Goal: Task Accomplishment & Management: Use online tool/utility

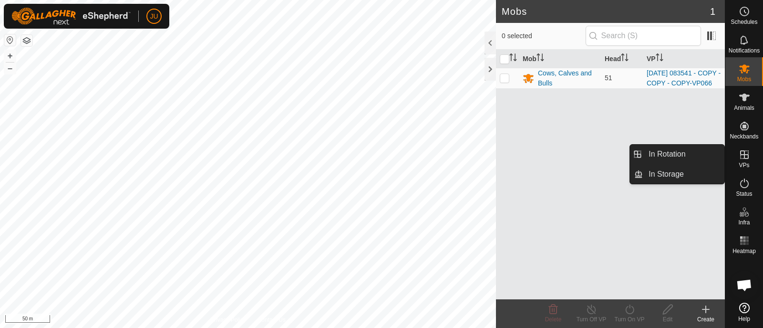
click at [744, 154] on icon at bounding box center [744, 154] width 11 height 11
click at [670, 154] on link "In Rotation" at bounding box center [684, 154] width 82 height 19
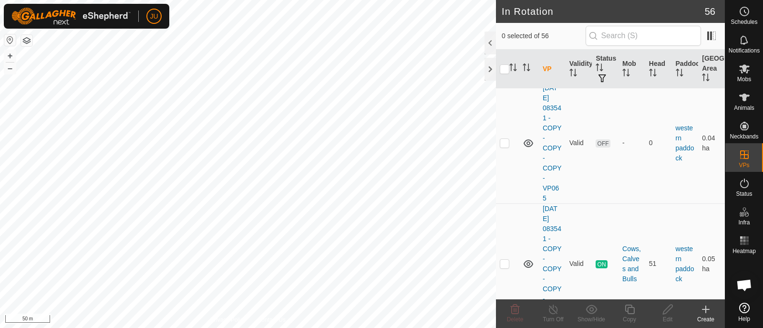
scroll to position [6545, 0]
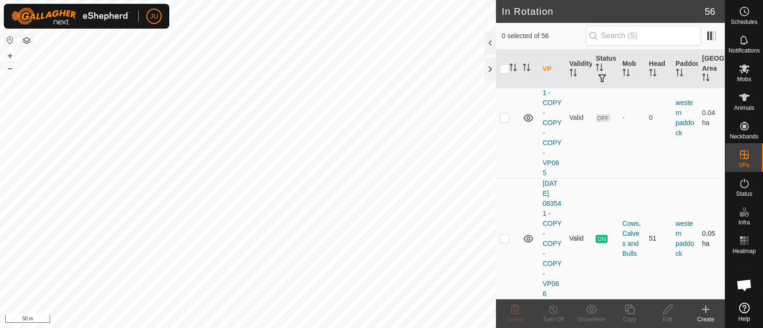
click at [506, 239] on p-checkbox at bounding box center [505, 238] width 10 height 8
checkbox input "true"
click at [630, 310] on icon at bounding box center [630, 308] width 12 height 11
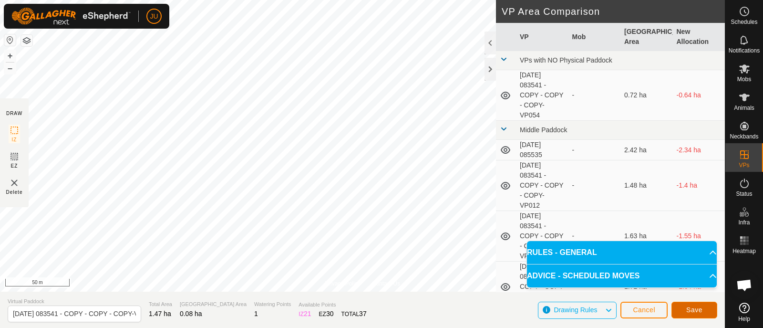
click at [696, 304] on button "Save" at bounding box center [695, 309] width 46 height 17
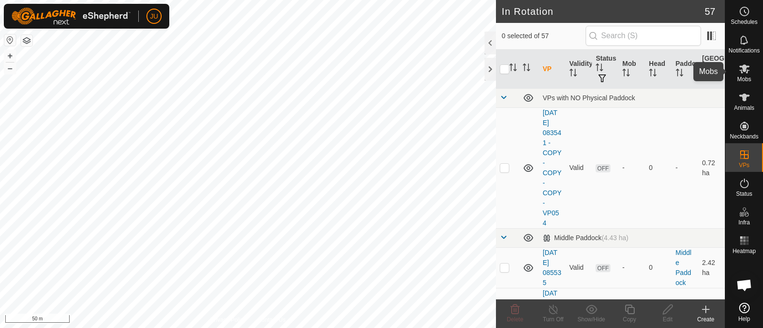
click at [743, 69] on icon at bounding box center [744, 68] width 10 height 9
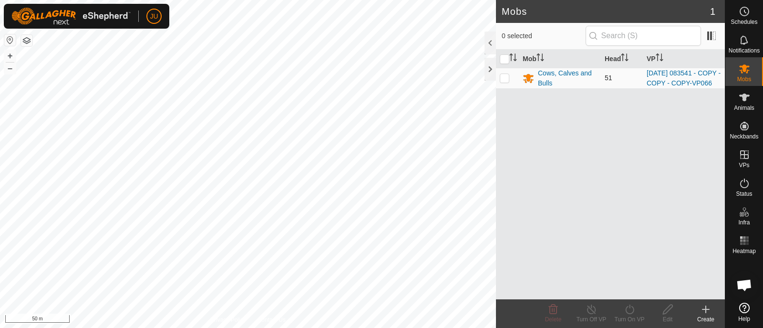
click at [505, 82] on p-checkbox at bounding box center [505, 78] width 10 height 8
checkbox input "true"
click at [626, 308] on icon at bounding box center [630, 308] width 12 height 11
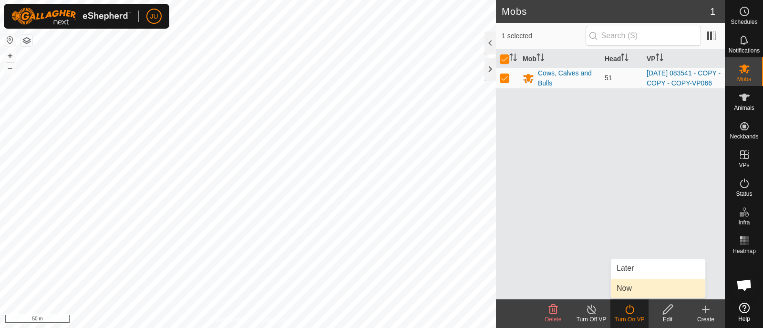
click at [633, 284] on link "Now" at bounding box center [658, 288] width 94 height 19
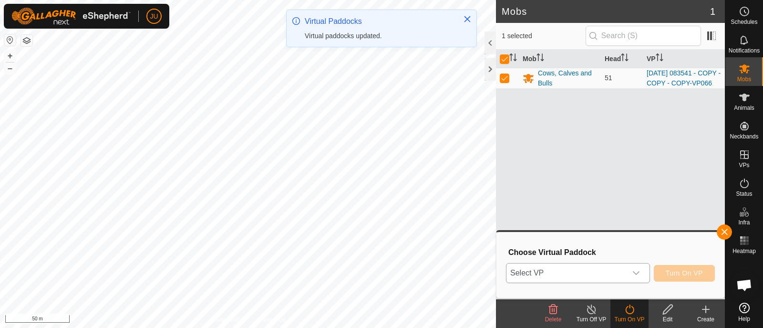
click at [634, 270] on icon "dropdown trigger" at bounding box center [637, 273] width 8 height 8
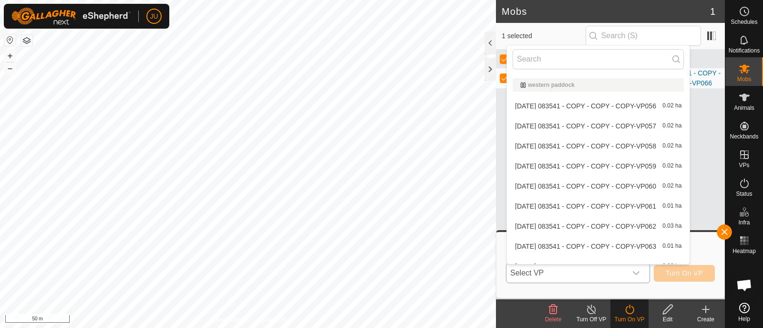
scroll to position [1038, 0]
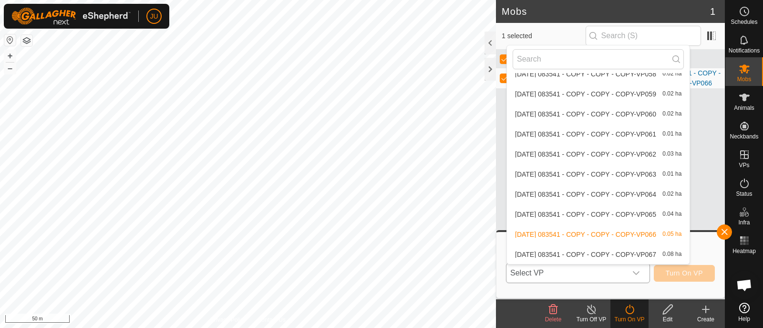
click at [588, 252] on li "[DATE] 083541 - COPY - COPY - COPY-VP067 0.08 ha" at bounding box center [598, 254] width 183 height 19
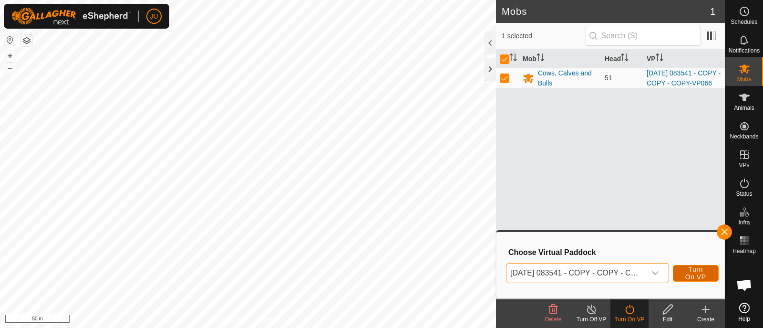
click at [697, 269] on span "Turn On VP" at bounding box center [696, 272] width 22 height 15
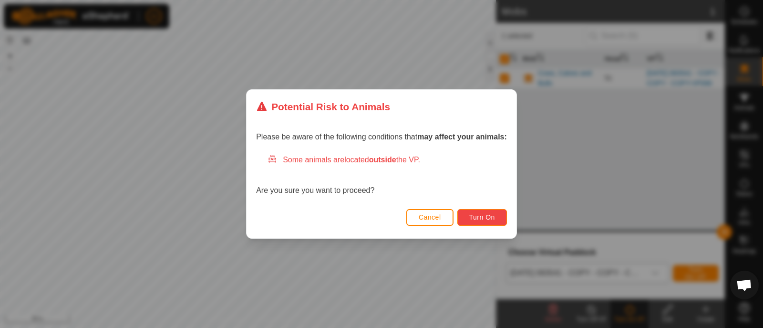
click at [489, 213] on span "Turn On" at bounding box center [482, 217] width 26 height 8
